Goal: Task Accomplishment & Management: Manage account settings

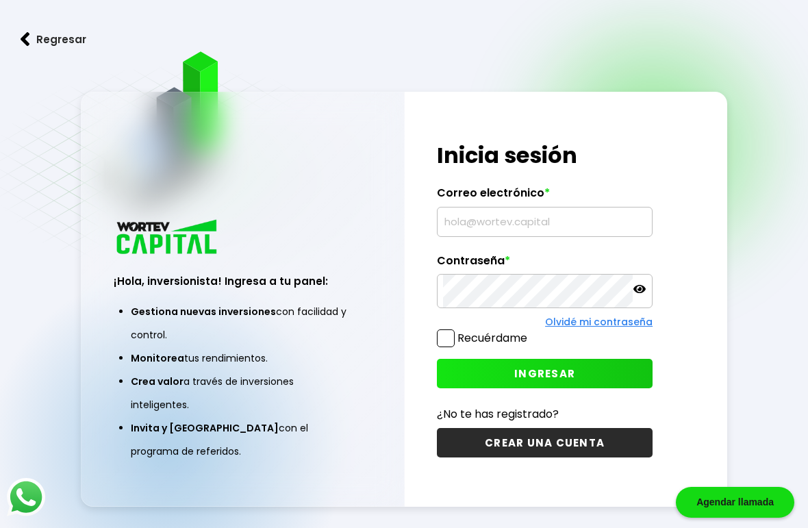
click at [526, 236] on input "text" at bounding box center [544, 222] width 203 height 29
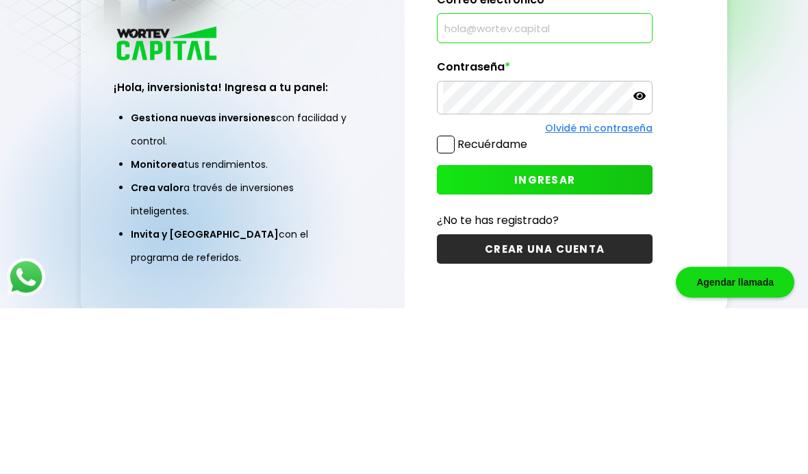
scroll to position [125, 0]
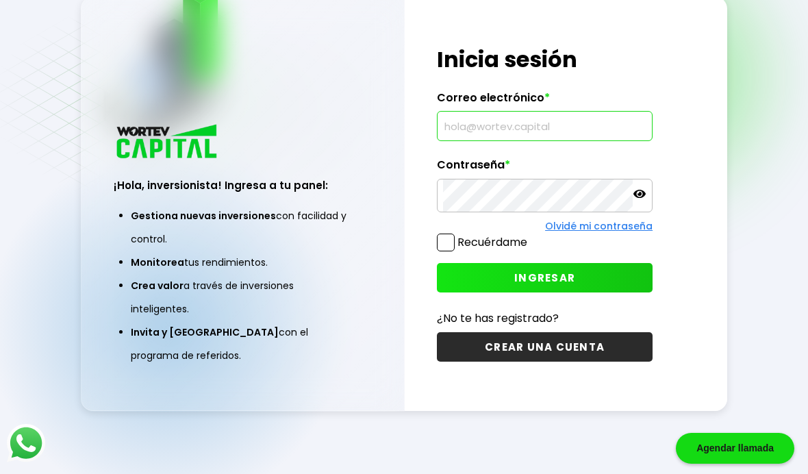
type input "[EMAIL_ADDRESS][DOMAIN_NAME]"
click at [754, 92] on div "Regresar ¡Hola, inversionista! Ingresa a tu panel: Gestiona nuevas inversiones …" at bounding box center [404, 202] width 808 height 543
click at [539, 271] on span "INGRESAR" at bounding box center [545, 278] width 61 height 14
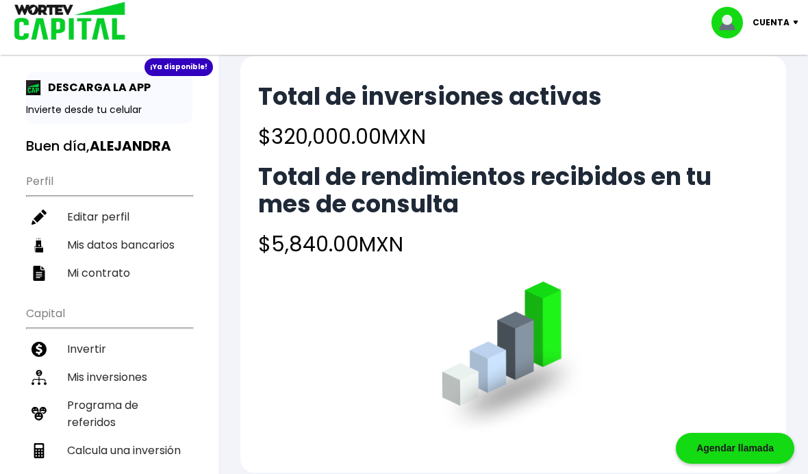
scroll to position [21, 0]
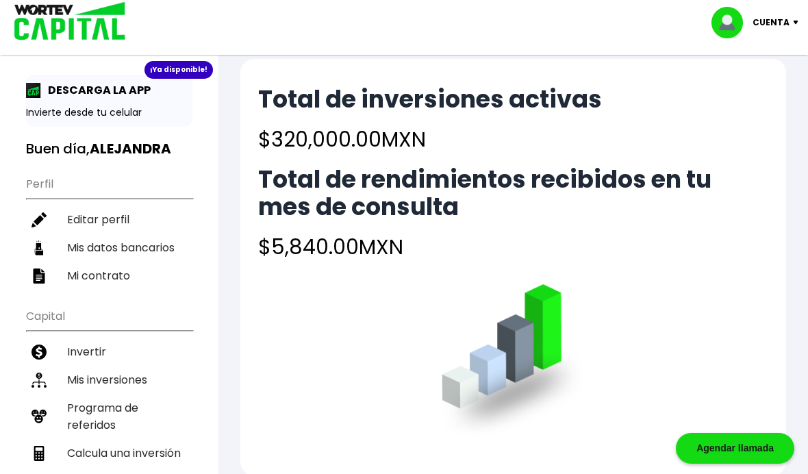
click at [119, 388] on li "Mis inversiones" at bounding box center [109, 380] width 166 height 28
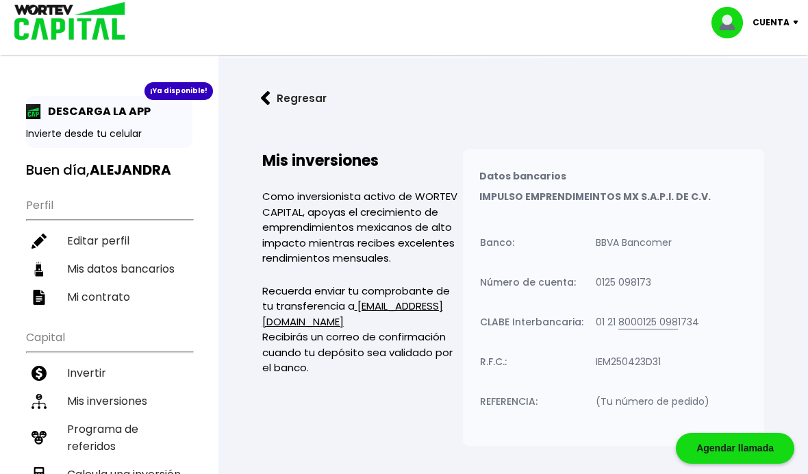
click at [180, 88] on div "¡Ya disponible!" at bounding box center [179, 91] width 69 height 18
click at [177, 97] on div "¡Ya disponible!" at bounding box center [179, 91] width 69 height 18
click at [774, 28] on p "Cuenta" at bounding box center [771, 22] width 37 height 21
click at [760, 88] on li "Cerrar sesión" at bounding box center [757, 91] width 110 height 28
